Goal: Transaction & Acquisition: Book appointment/travel/reservation

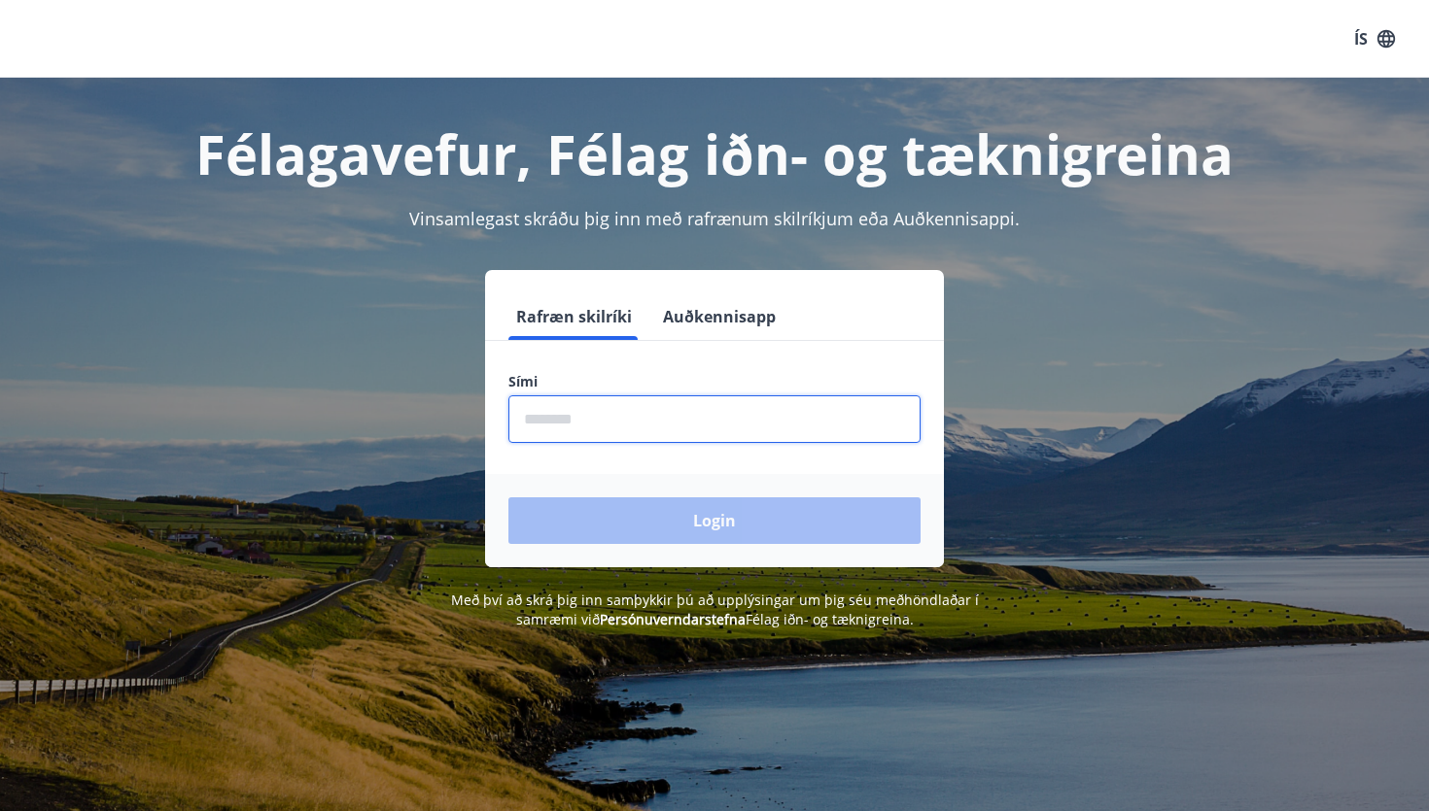
click at [663, 426] on input "phone" at bounding box center [714, 420] width 412 height 48
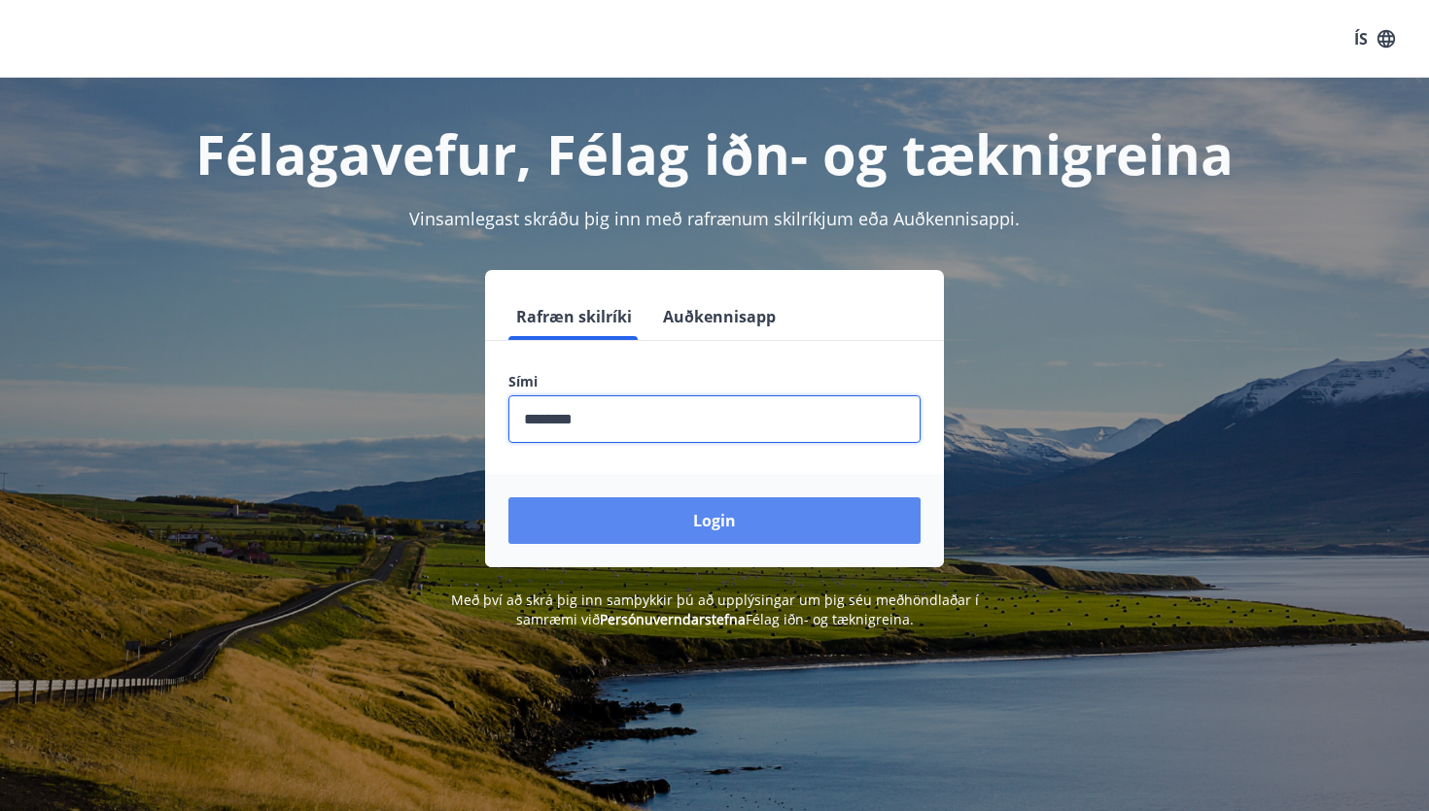
type input "********"
click at [726, 531] on button "Login" at bounding box center [714, 521] width 412 height 47
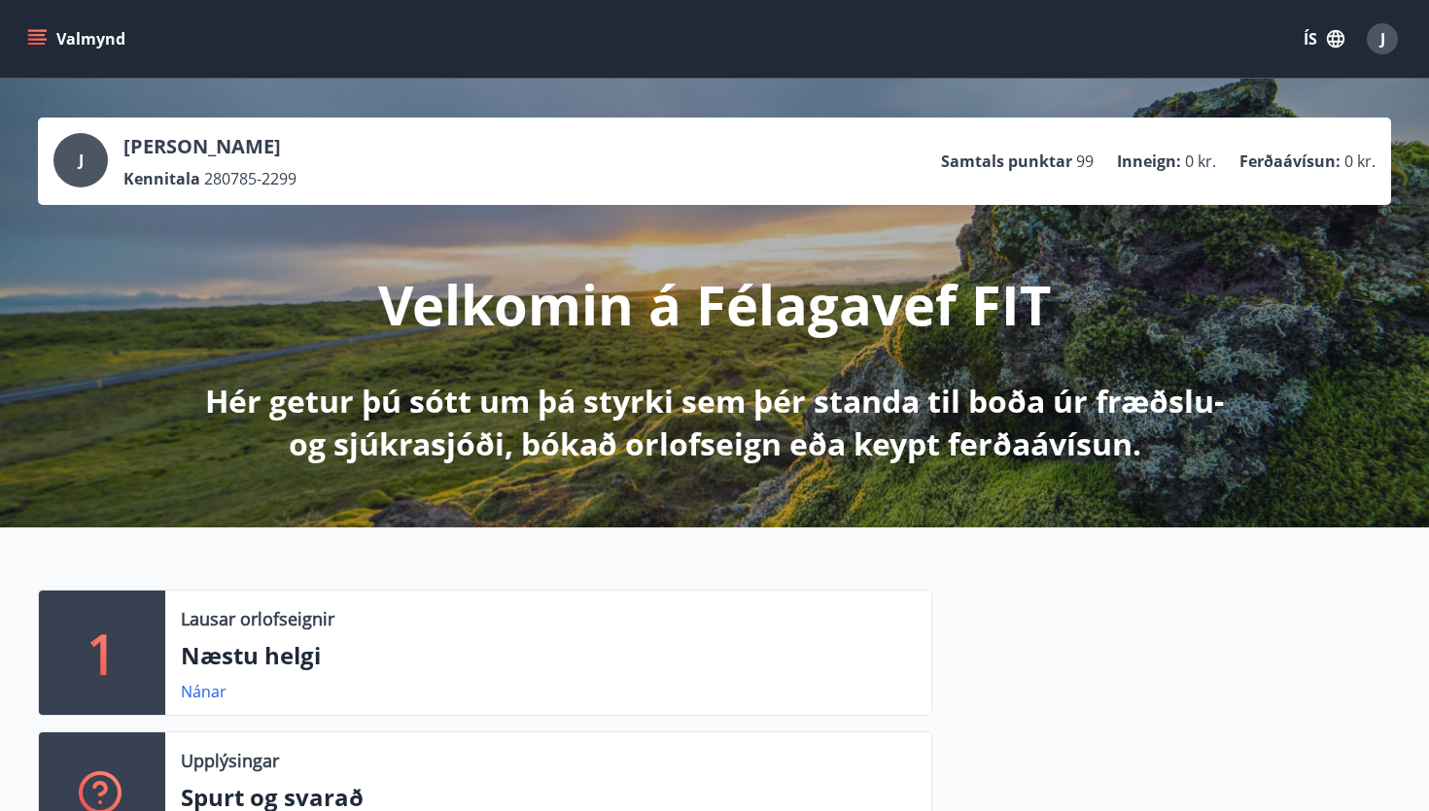
click at [34, 37] on icon "menu" at bounding box center [36, 38] width 19 height 19
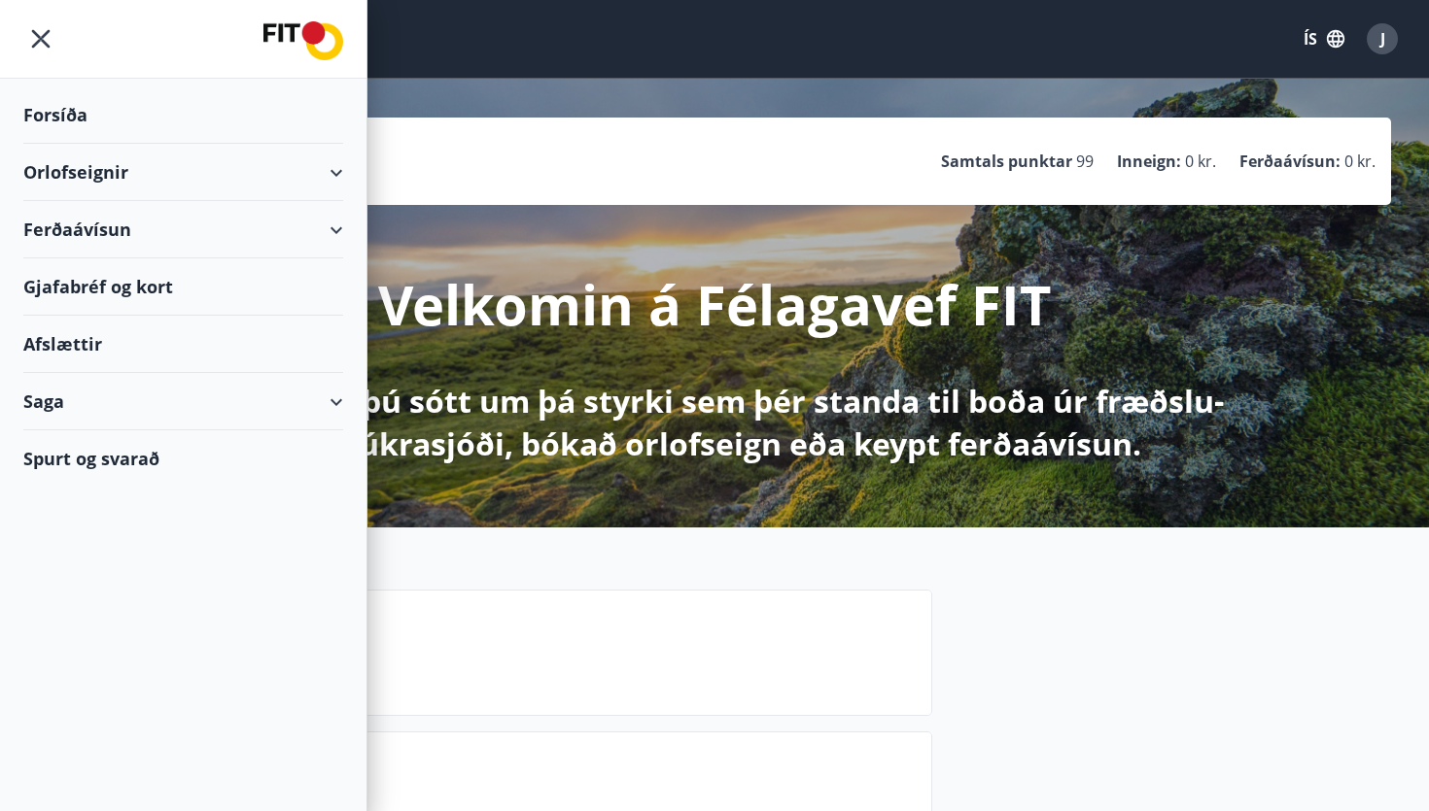
click at [136, 161] on div "Orlofseignir" at bounding box center [183, 172] width 320 height 57
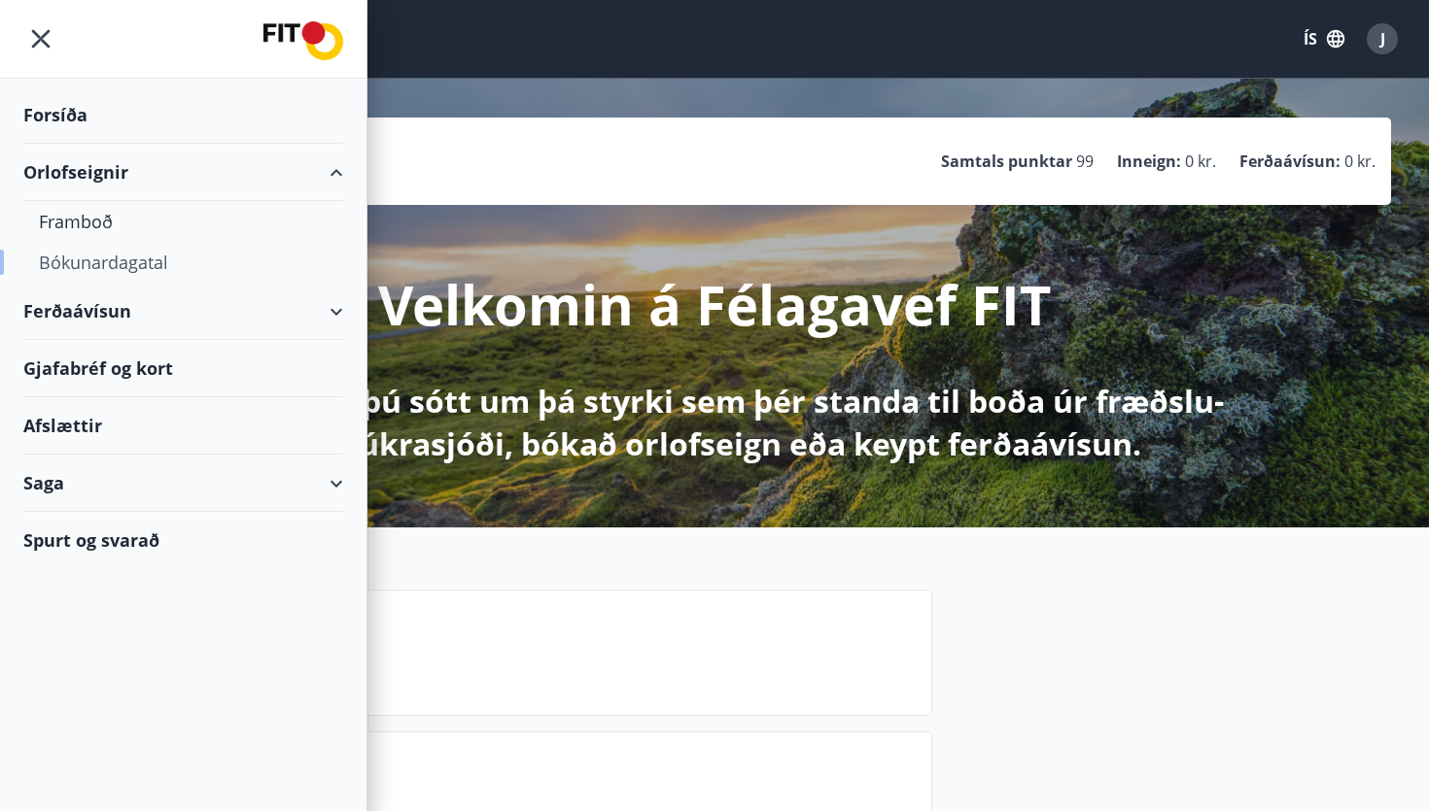
click at [132, 263] on div "Bókunardagatal" at bounding box center [183, 262] width 289 height 41
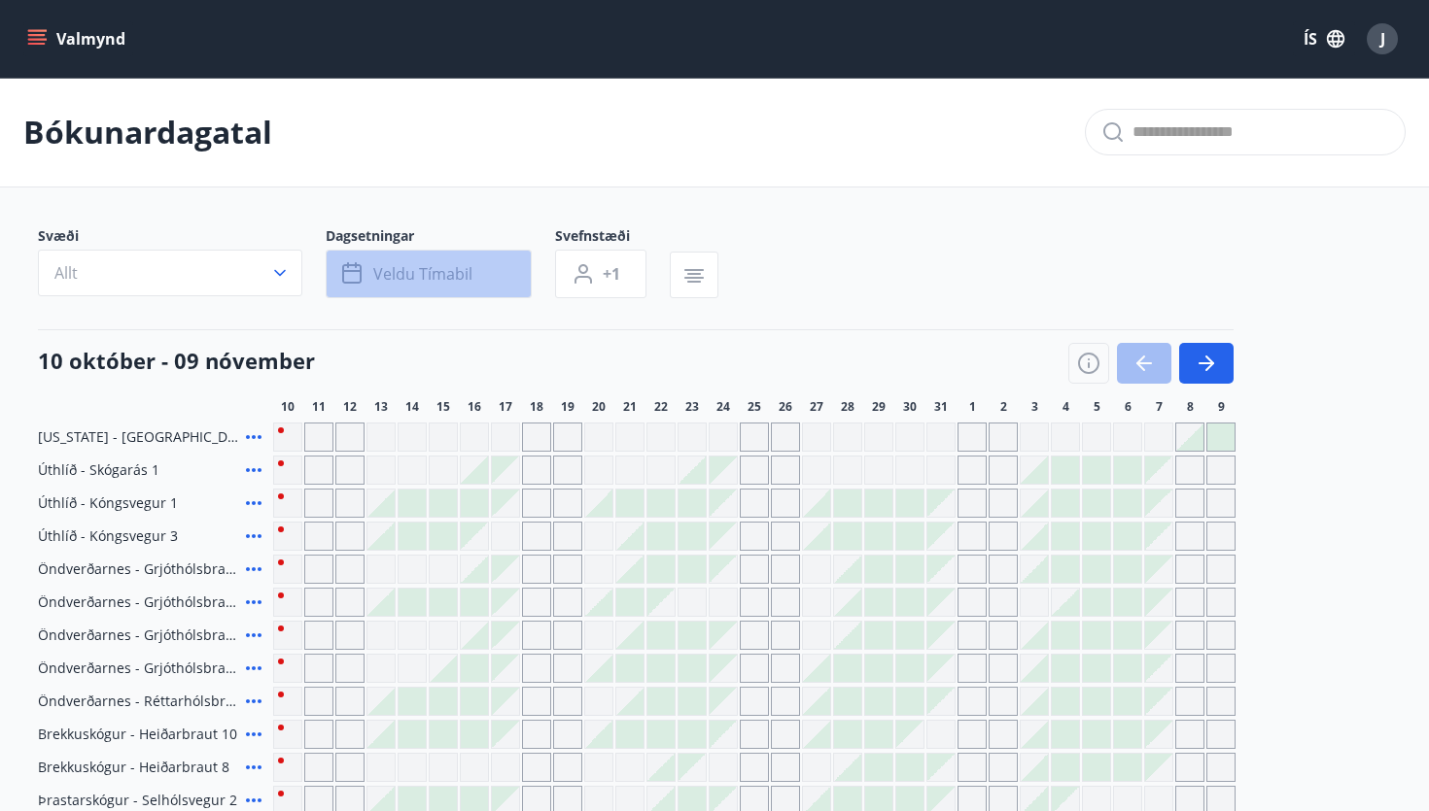
click at [447, 277] on span "Veldu tímabil" at bounding box center [422, 273] width 99 height 21
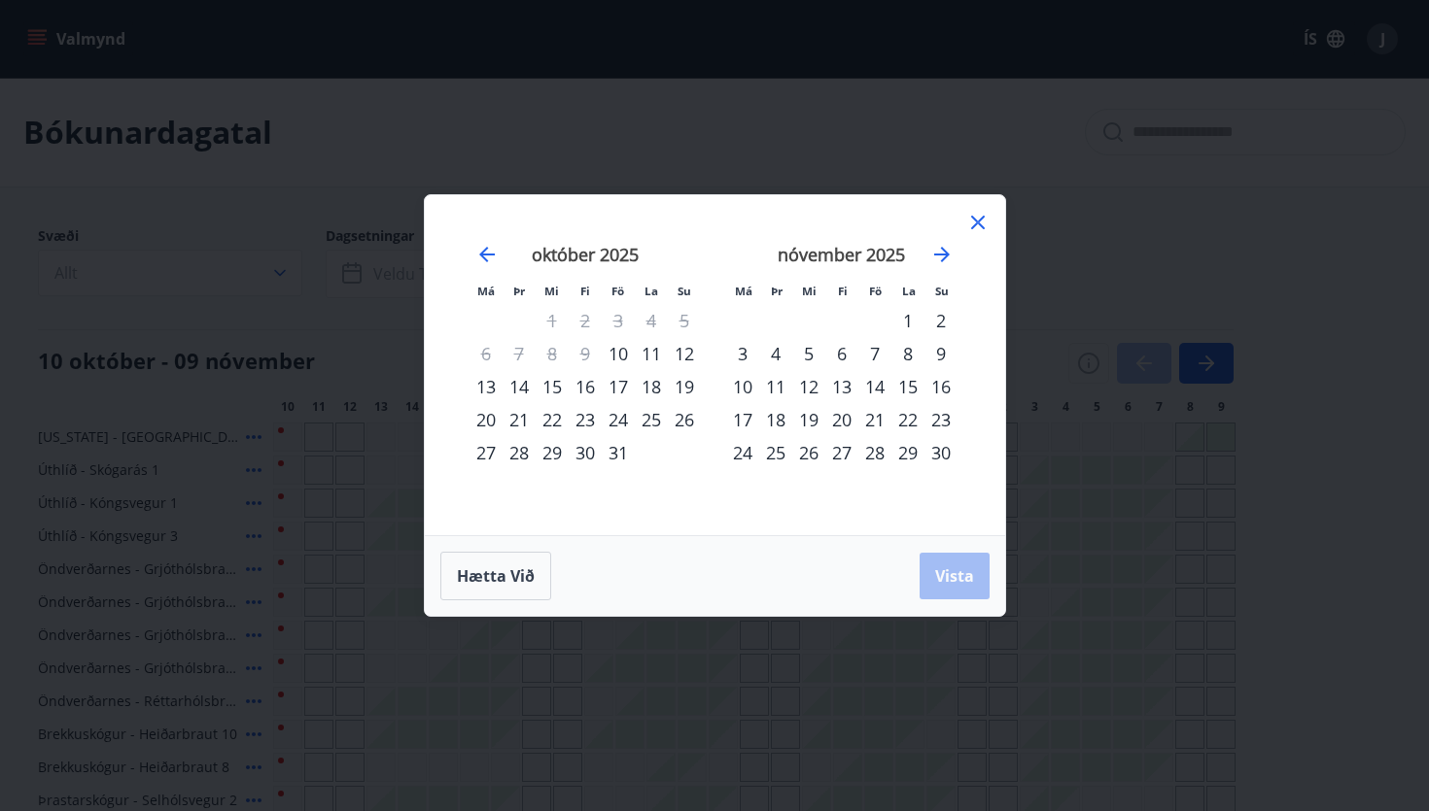
click at [875, 453] on div "28" at bounding box center [874, 452] width 33 height 33
click at [939, 456] on div "30" at bounding box center [940, 452] width 33 height 33
click at [961, 571] on span "Vista" at bounding box center [954, 576] width 39 height 21
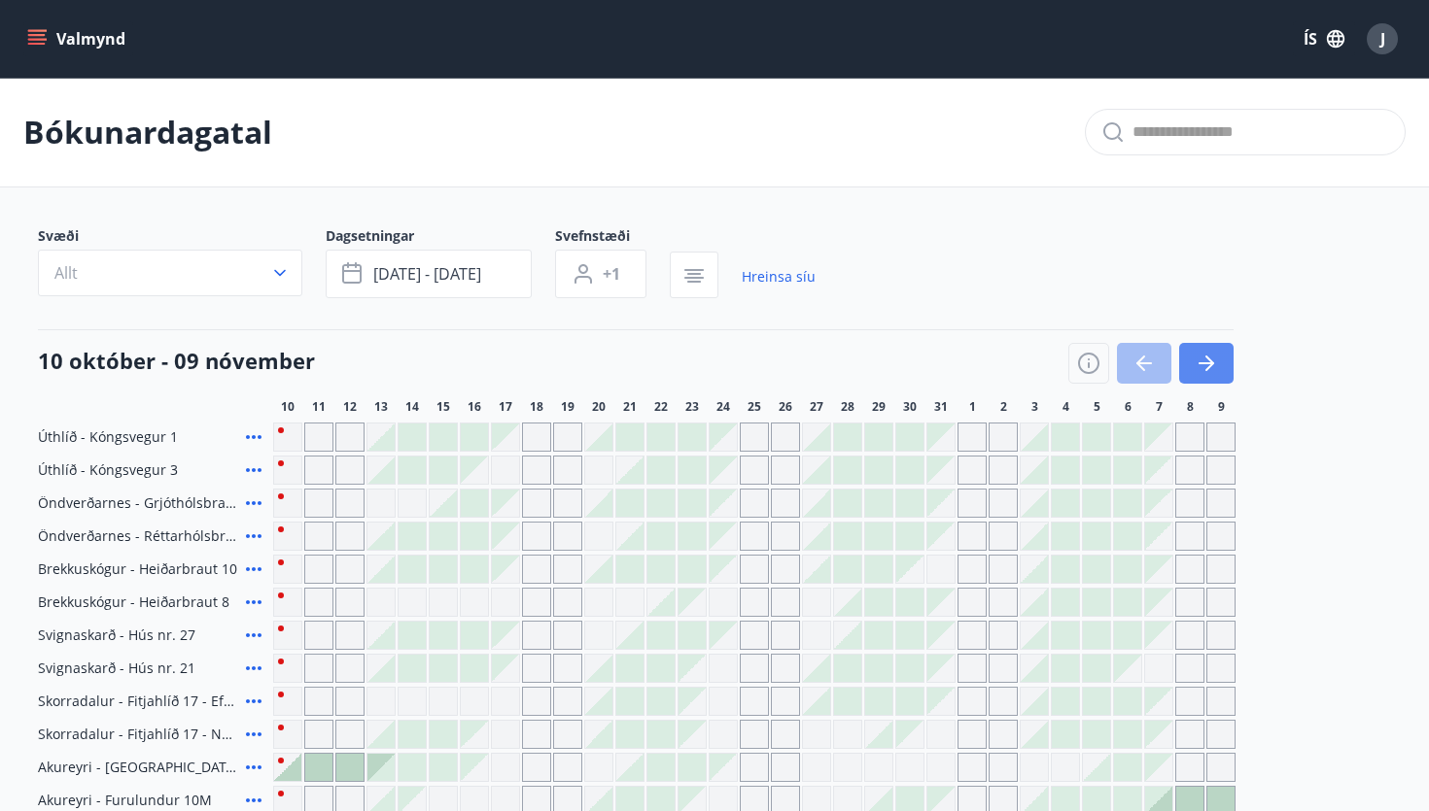
click at [1203, 366] on icon "button" at bounding box center [1205, 363] width 23 height 23
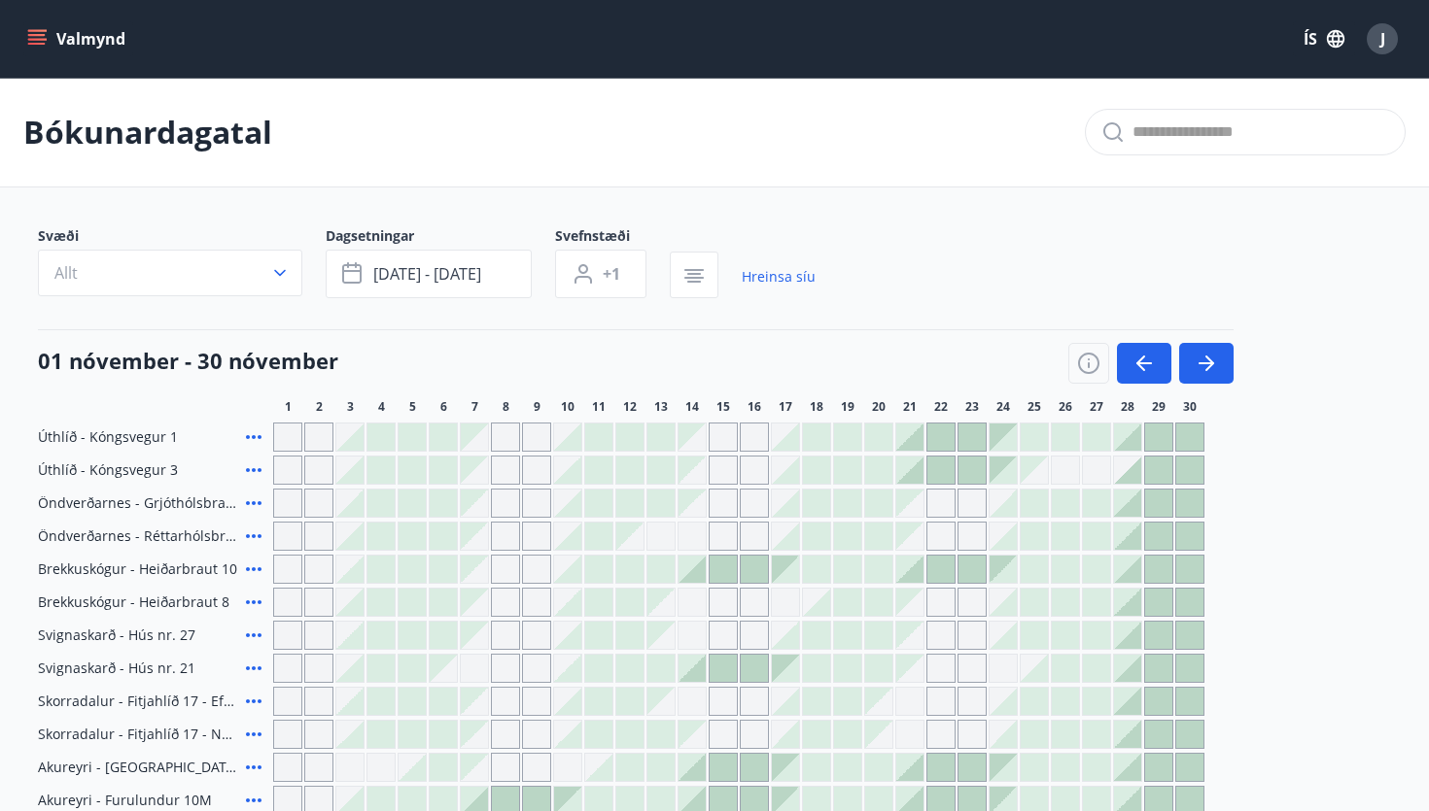
click at [32, 49] on button "Valmynd" at bounding box center [78, 38] width 110 height 35
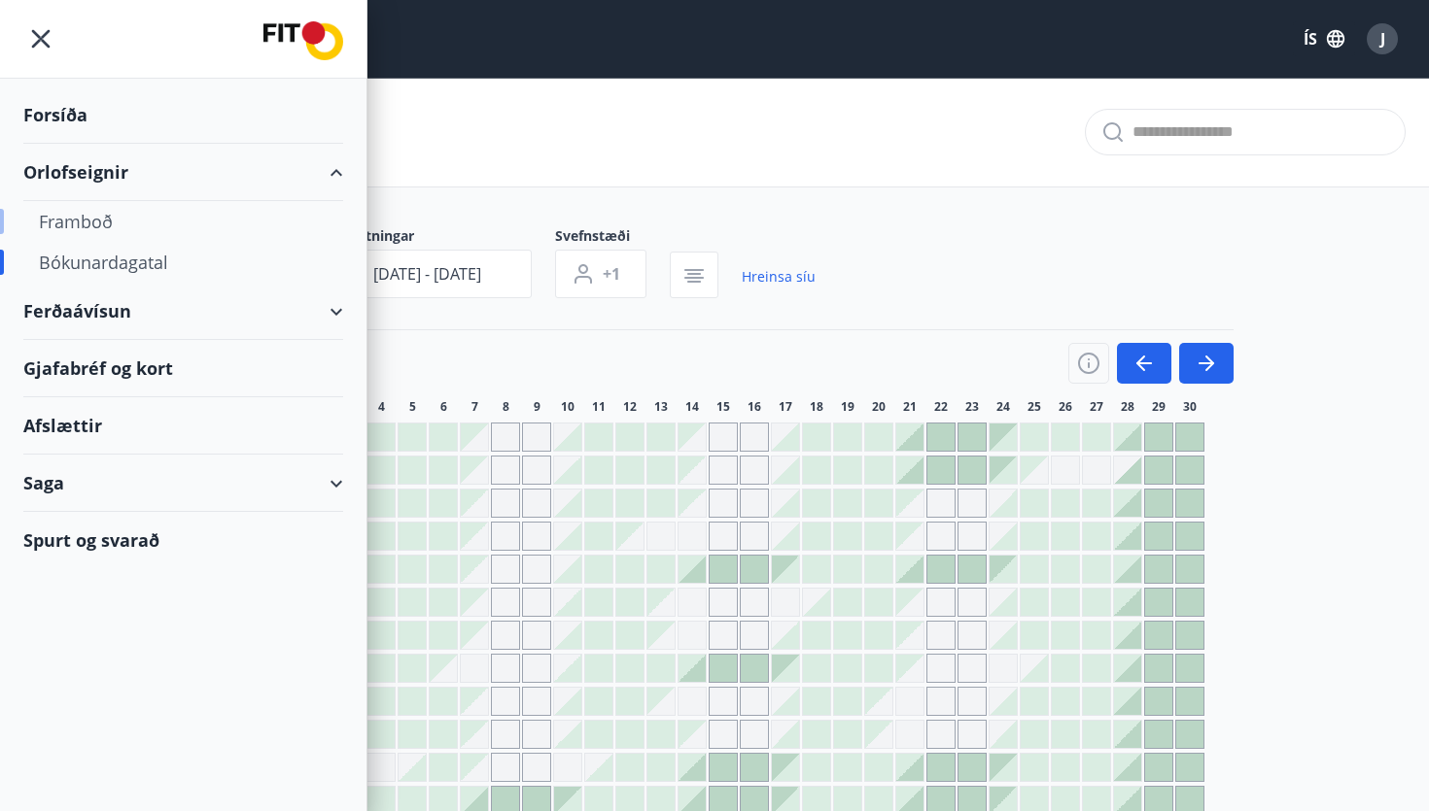
click at [95, 221] on div "Framboð" at bounding box center [183, 221] width 289 height 41
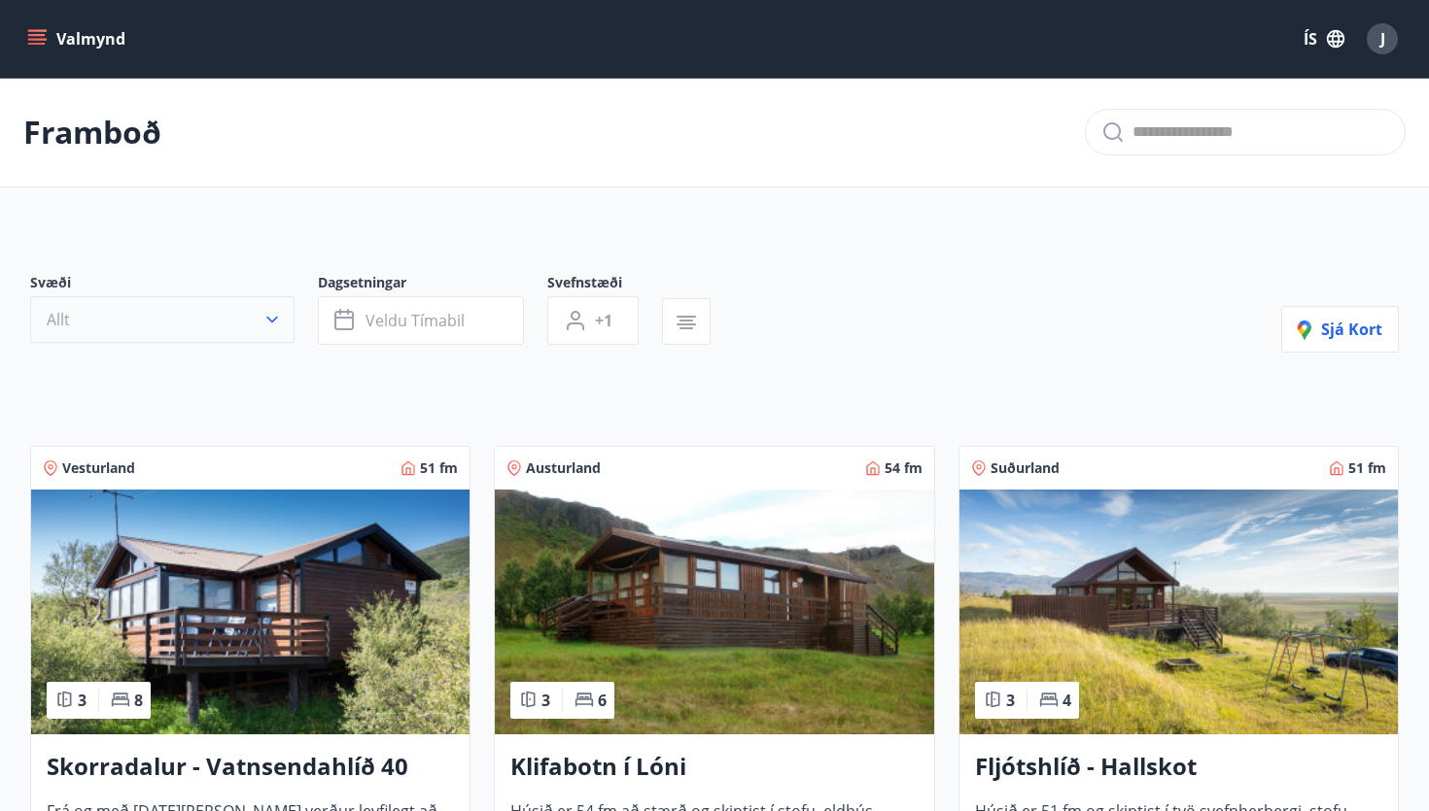
click at [272, 325] on icon "button" at bounding box center [271, 319] width 19 height 19
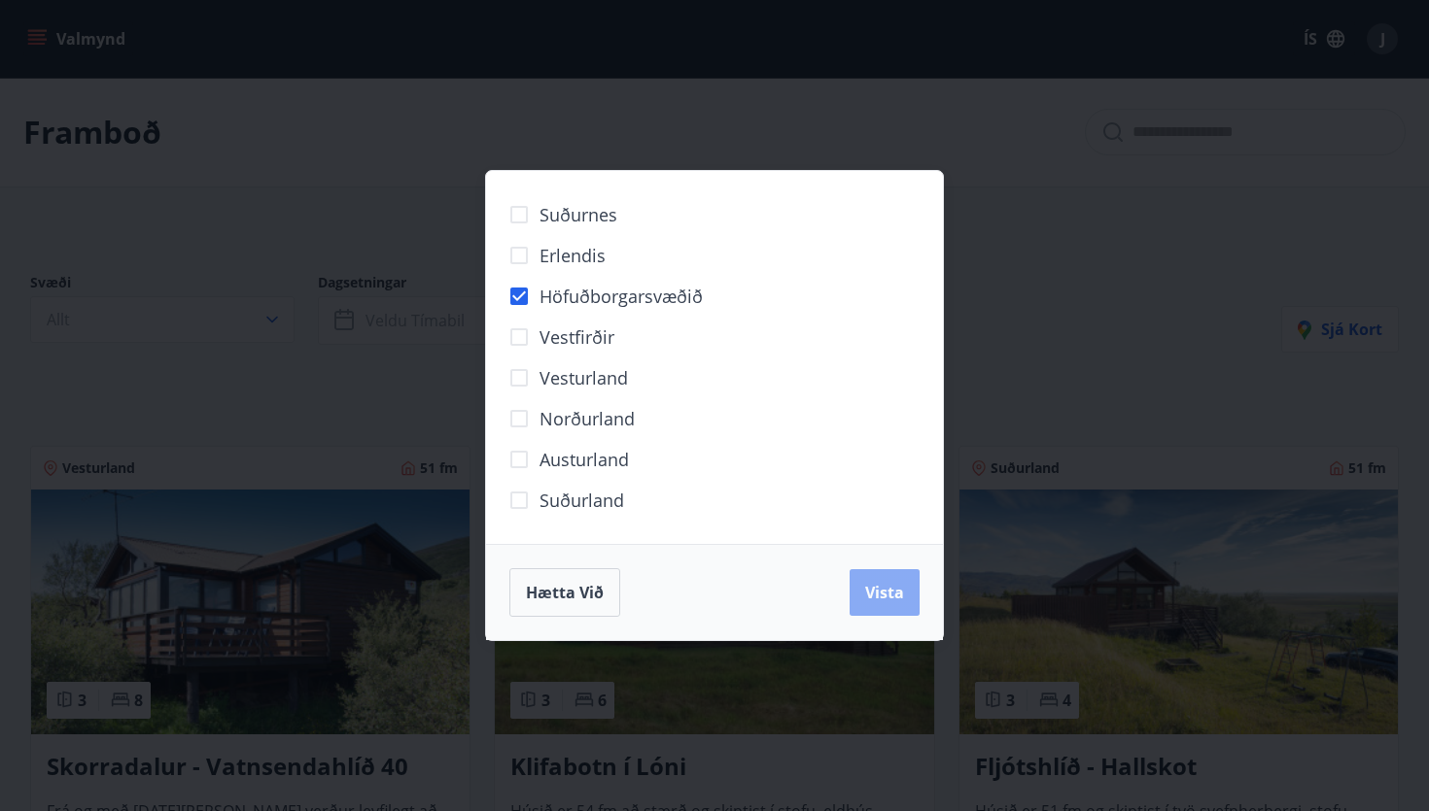
click at [895, 592] on span "Vista" at bounding box center [884, 592] width 39 height 21
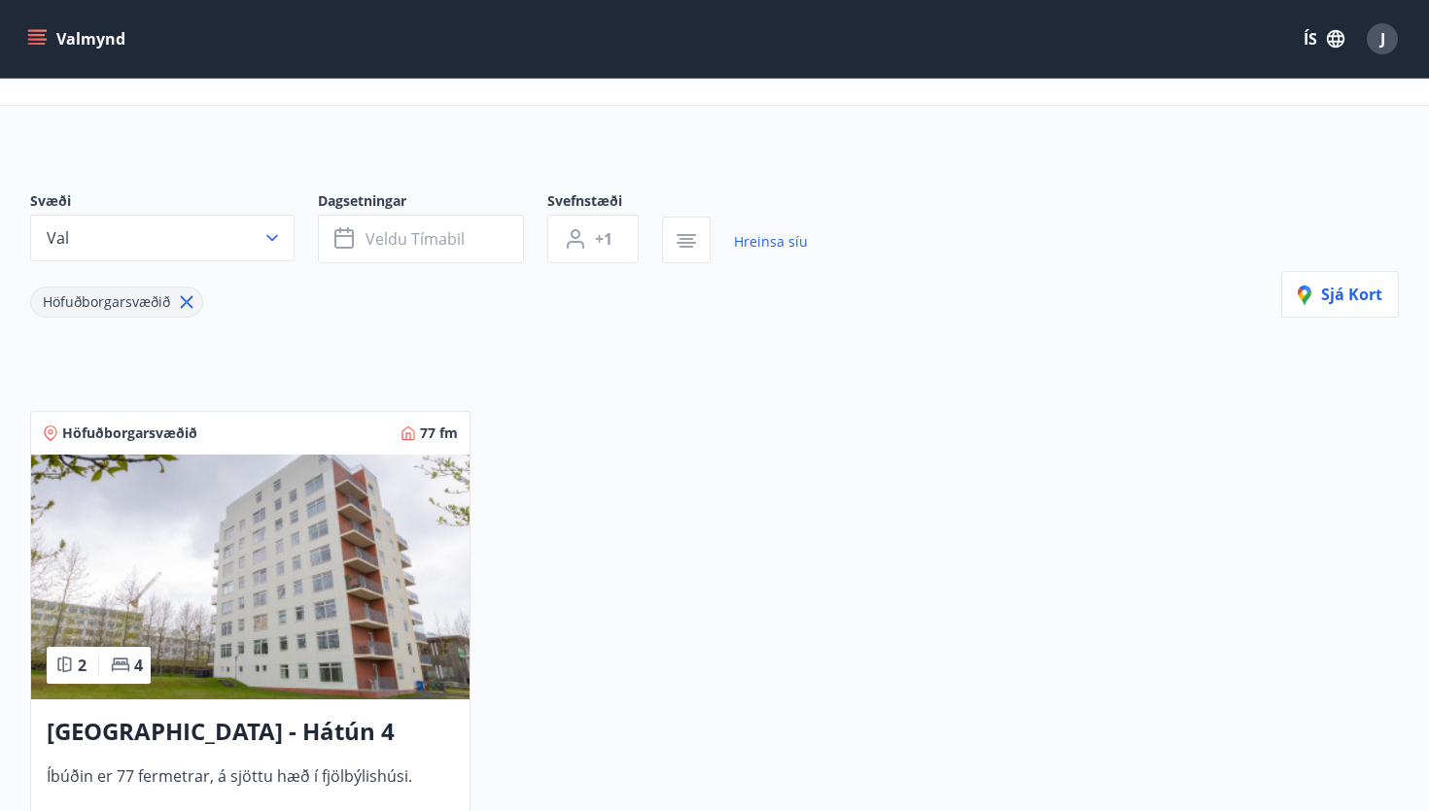
scroll to position [205, 0]
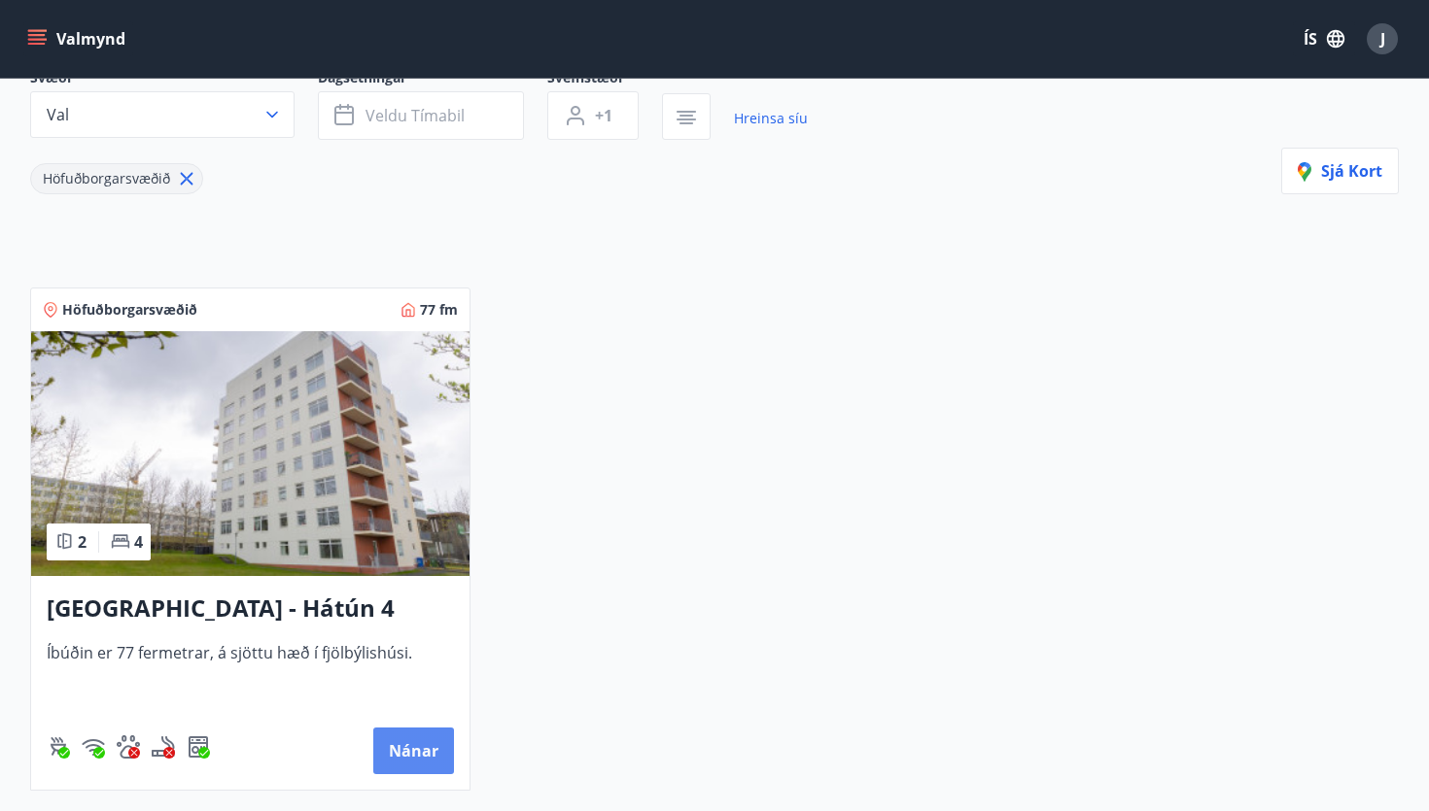
click at [419, 744] on button "Nánar" at bounding box center [413, 751] width 81 height 47
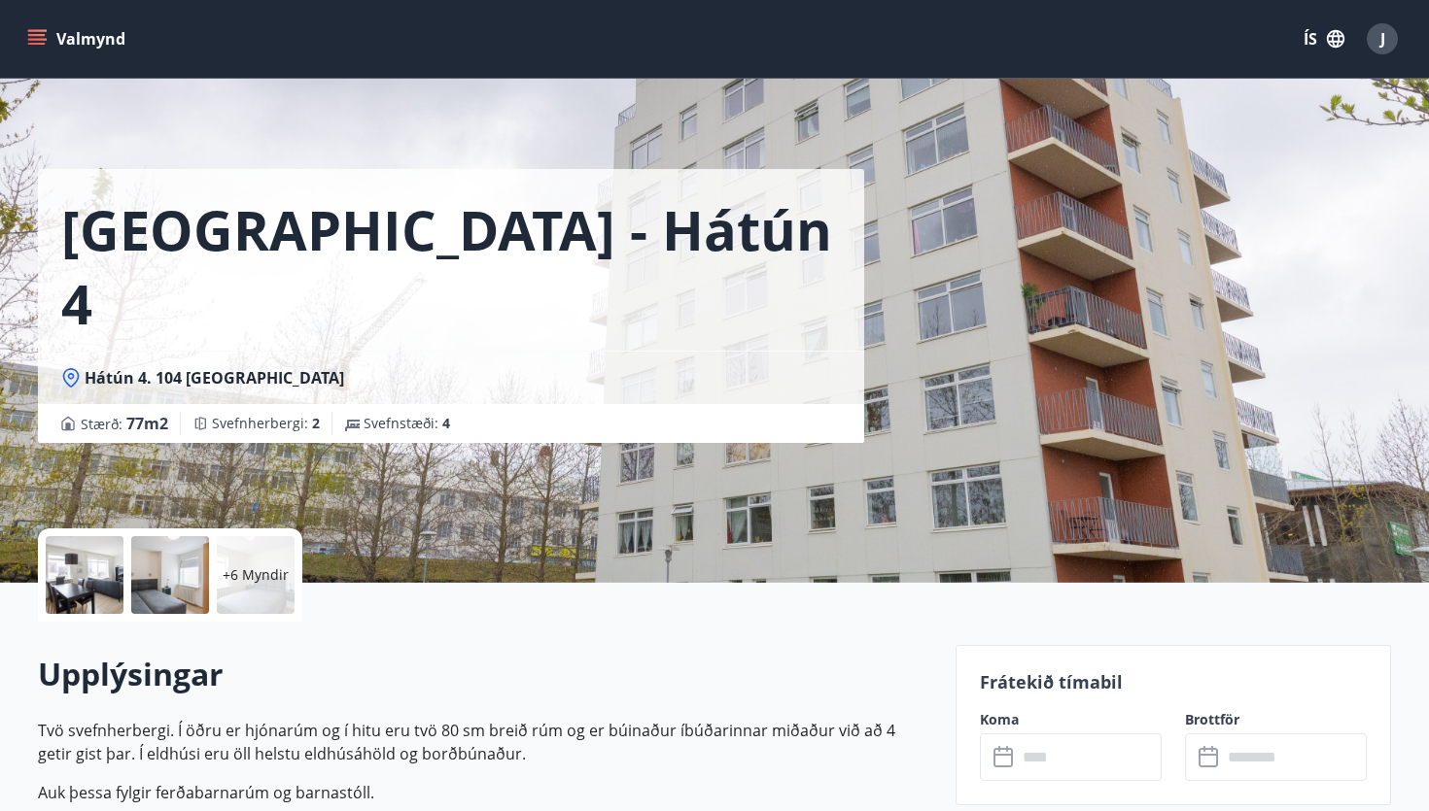
click at [91, 570] on div at bounding box center [85, 575] width 78 height 78
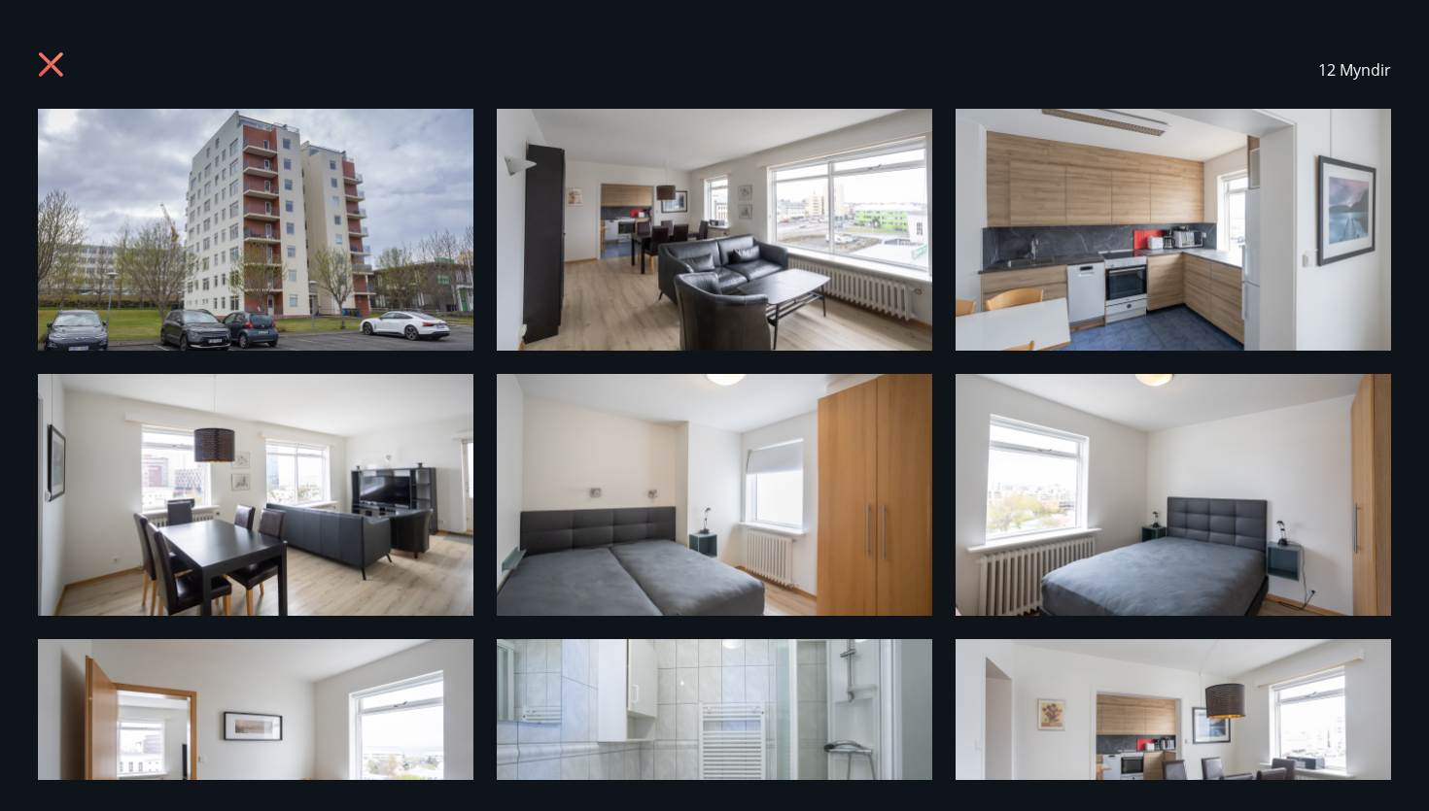
click at [52, 59] on icon at bounding box center [51, 64] width 24 height 24
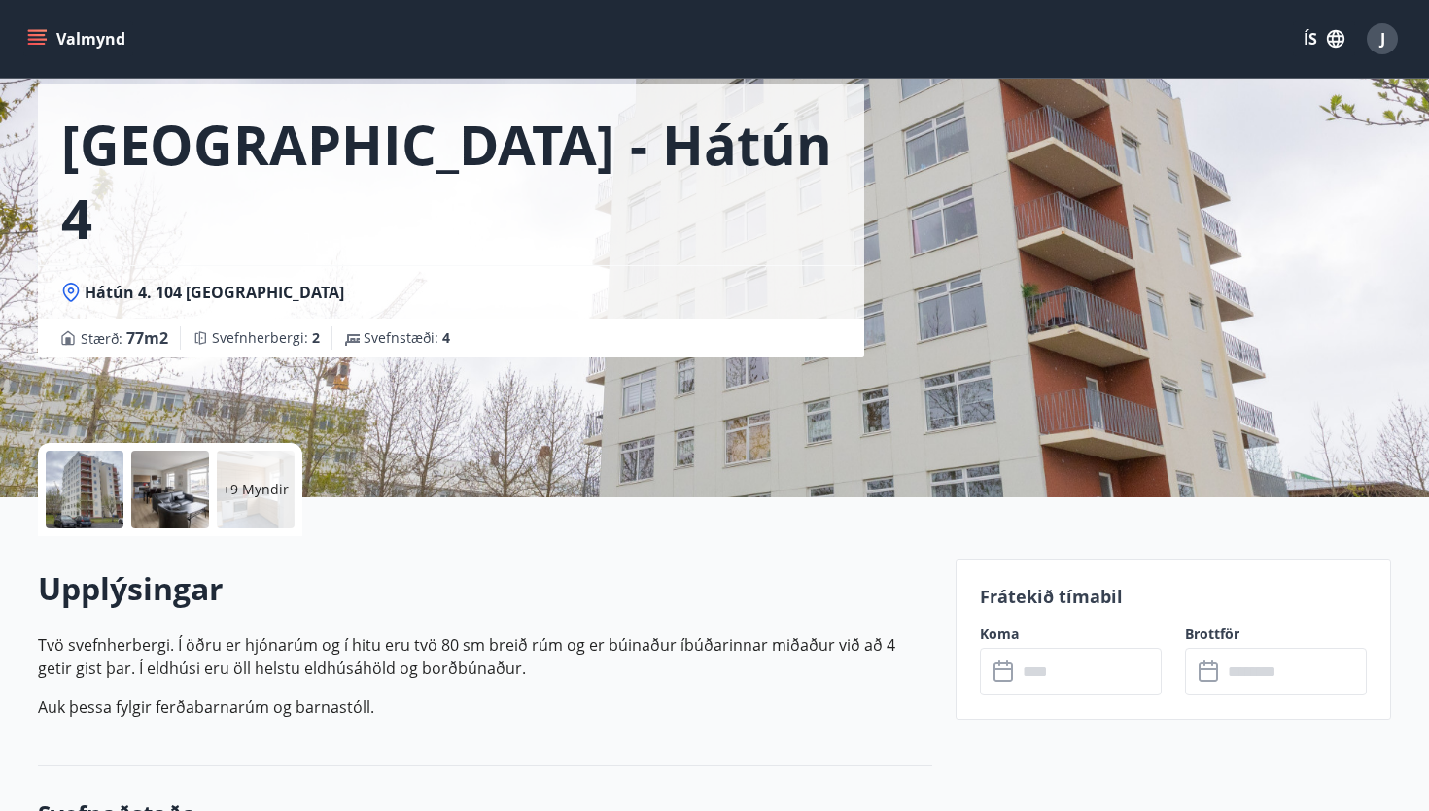
scroll to position [301, 0]
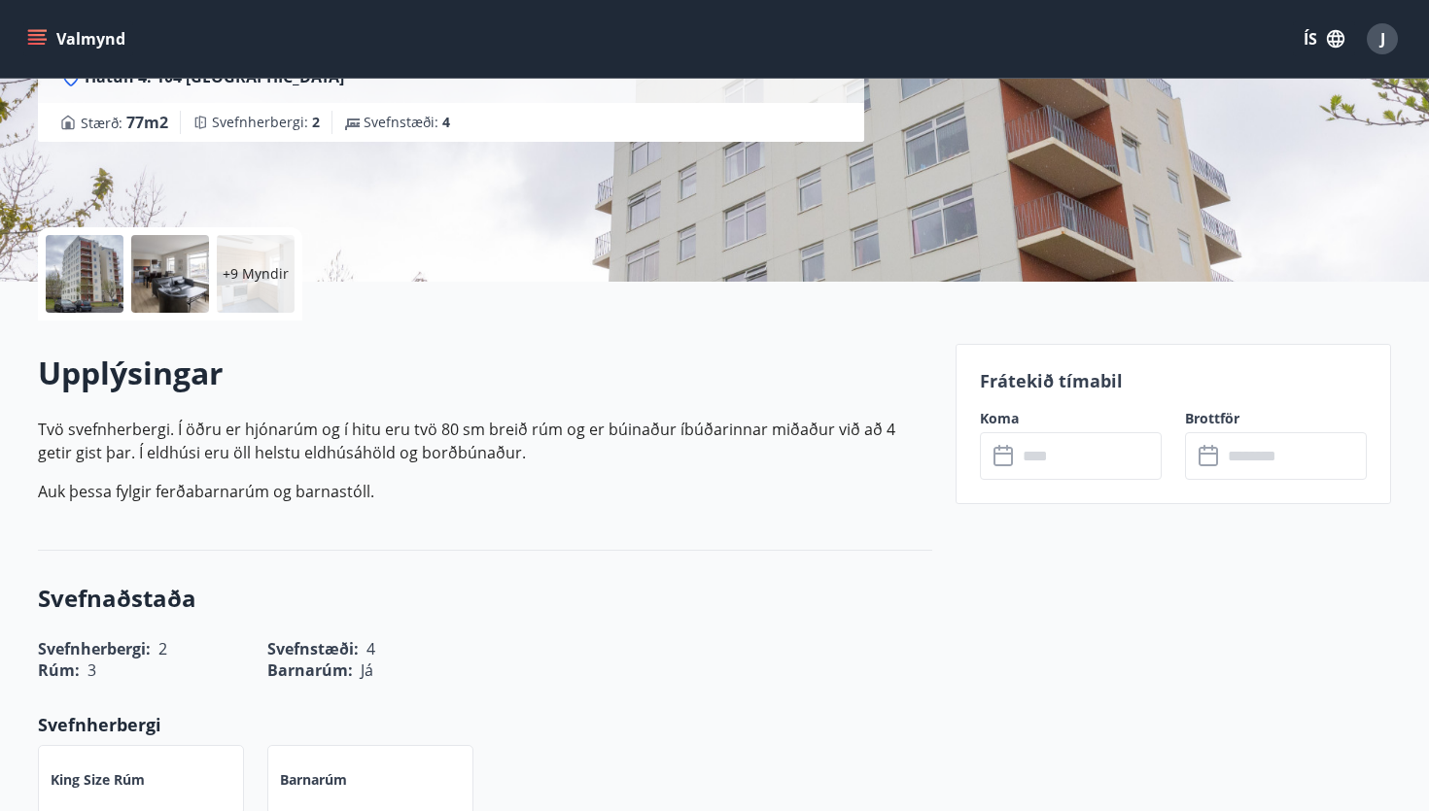
click at [1003, 462] on icon at bounding box center [1004, 456] width 23 height 23
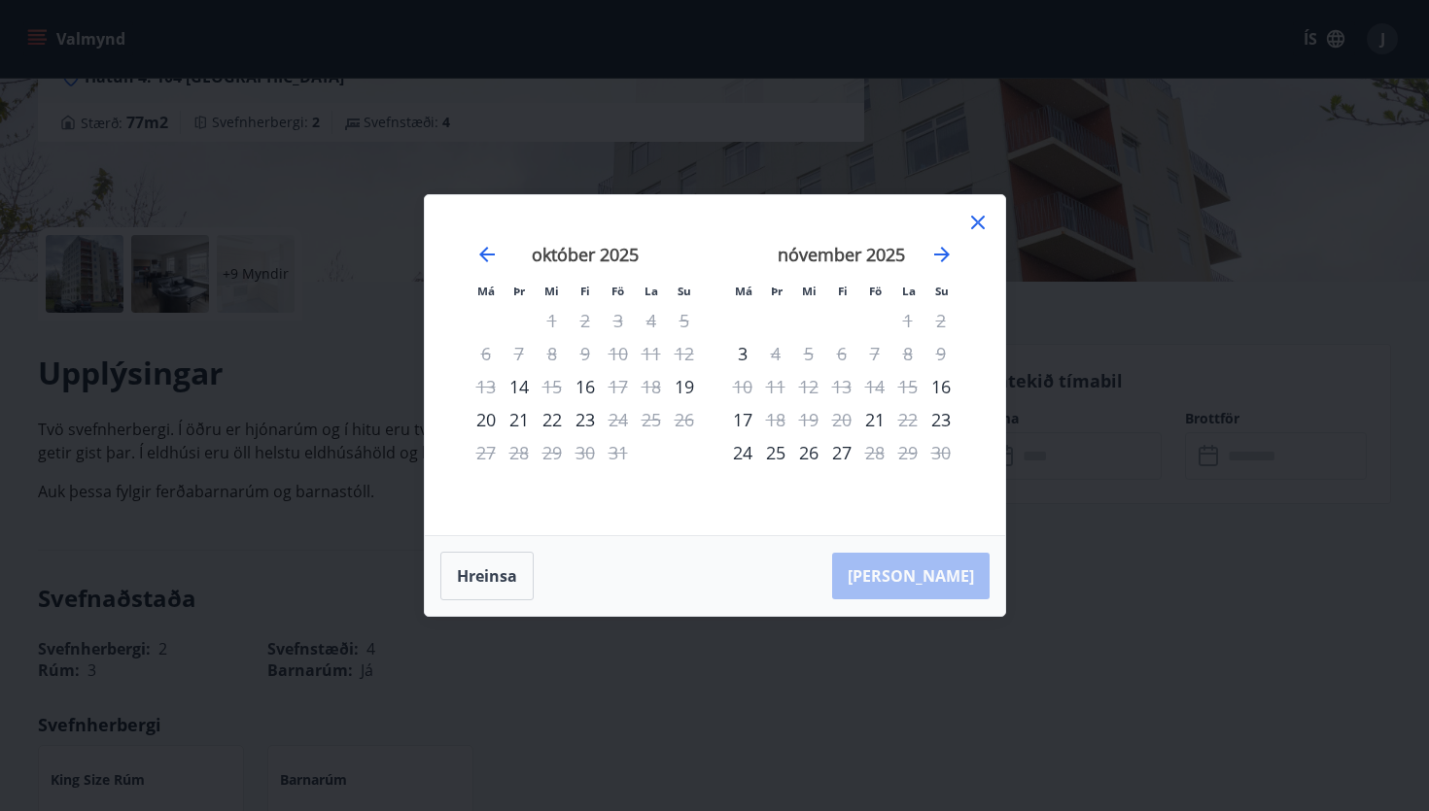
click at [981, 220] on icon at bounding box center [978, 223] width 14 height 14
